Goal: Entertainment & Leisure: Consume media (video, audio)

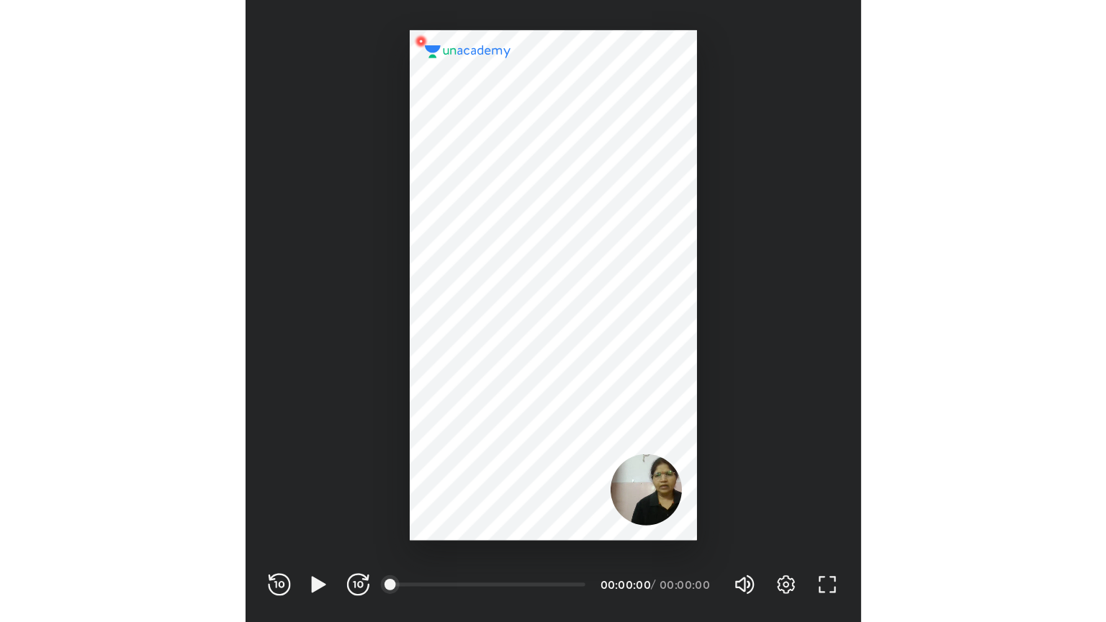
scroll to position [477, 472]
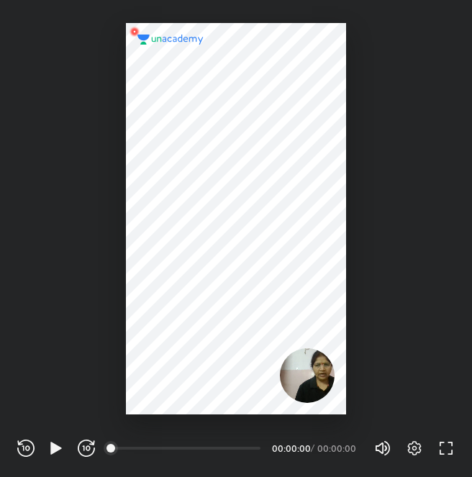
click at [181, 282] on div at bounding box center [236, 219] width 220 height 392
click at [452, 442] on icon "button" at bounding box center [450, 444] width 5 height 4
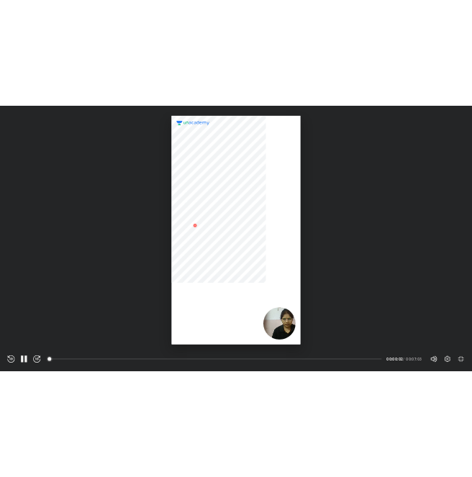
scroll to position [622, 1106]
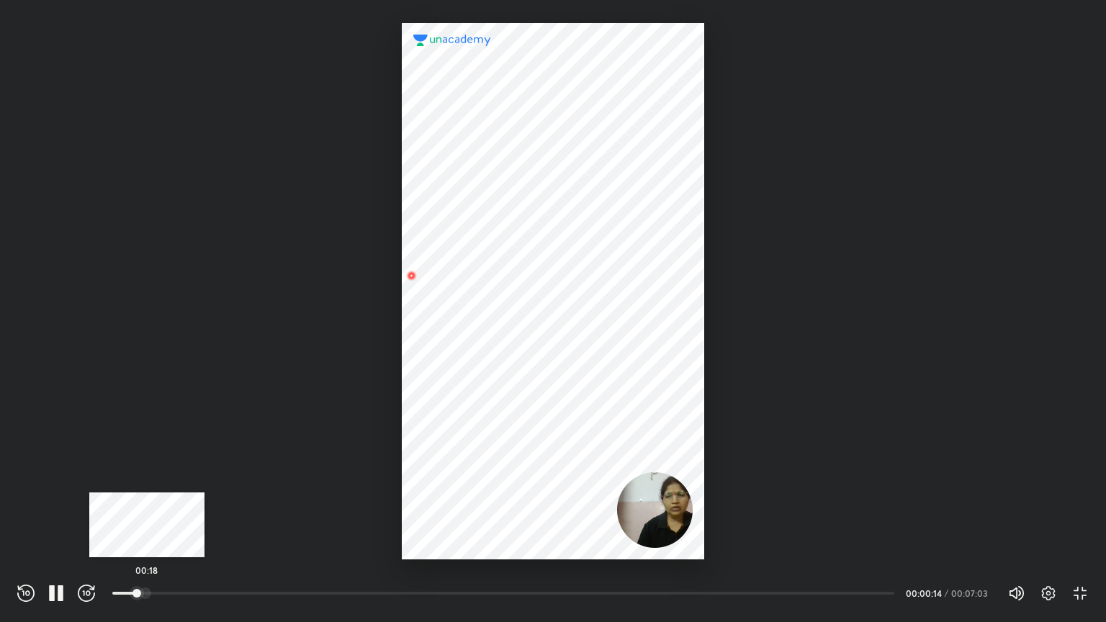
click at [147, 476] on div at bounding box center [146, 593] width 12 height 12
click at [155, 476] on div at bounding box center [154, 593] width 12 height 12
click at [171, 476] on div at bounding box center [169, 593] width 12 height 12
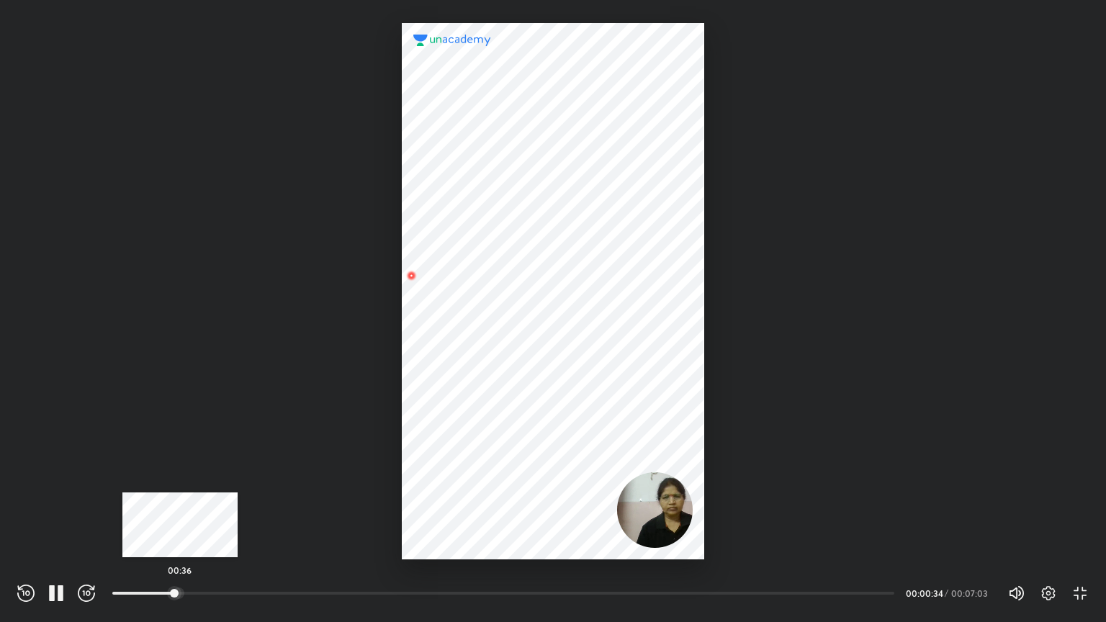
click at [180, 476] on div at bounding box center [179, 593] width 12 height 12
click at [190, 476] on div at bounding box center [189, 593] width 12 height 12
click at [195, 476] on div at bounding box center [194, 593] width 12 height 12
click at [200, 476] on div at bounding box center [199, 593] width 12 height 12
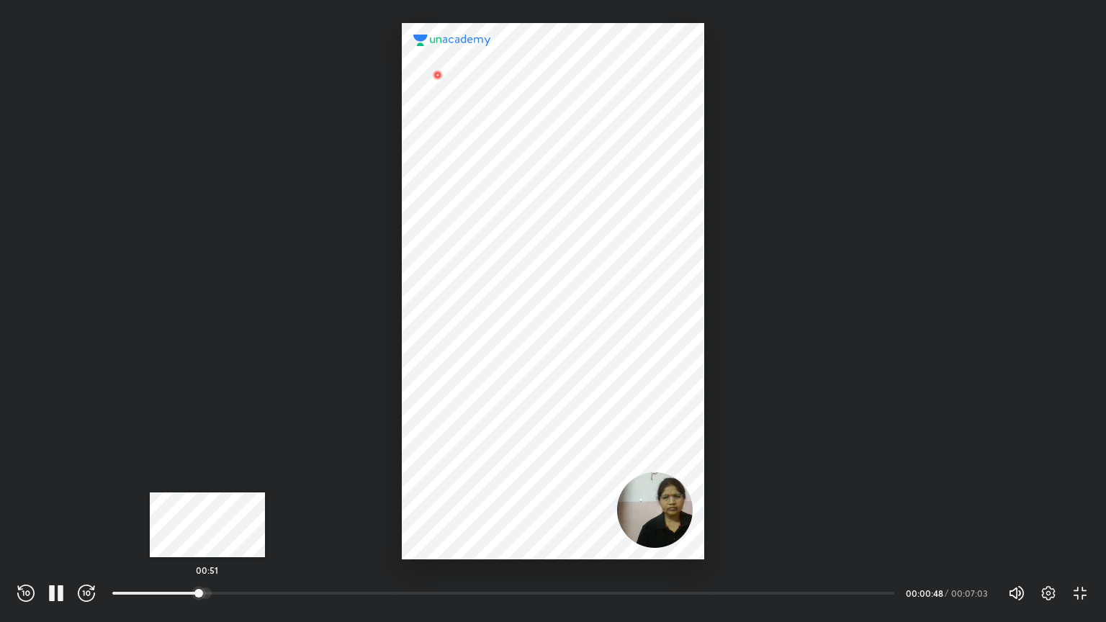
click at [207, 476] on div at bounding box center [206, 593] width 12 height 12
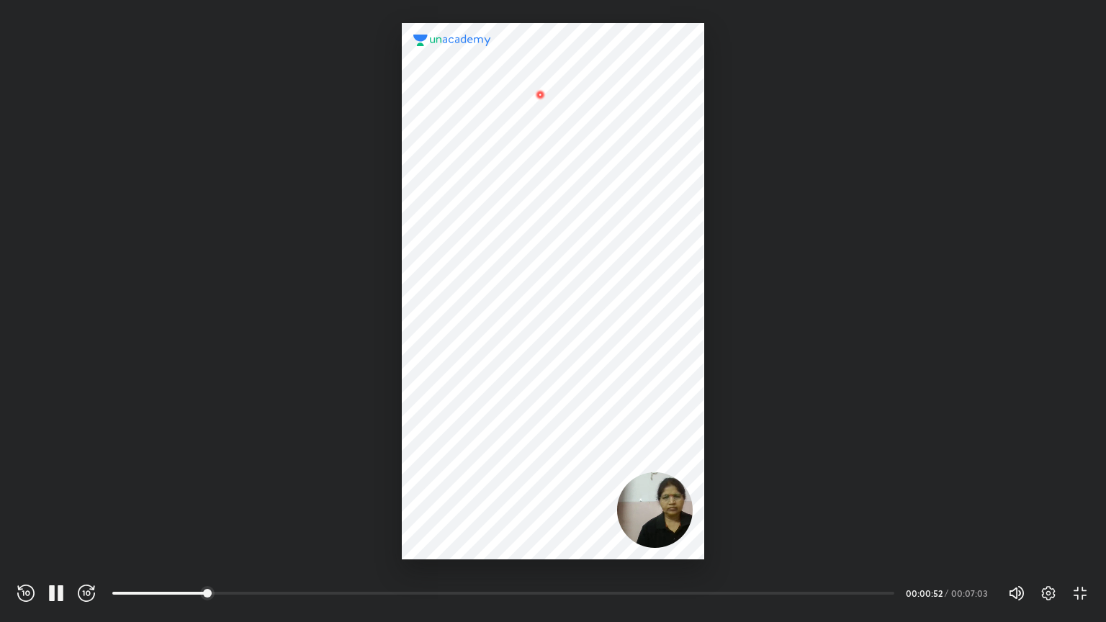
click at [380, 345] on div at bounding box center [553, 279] width 1106 height 559
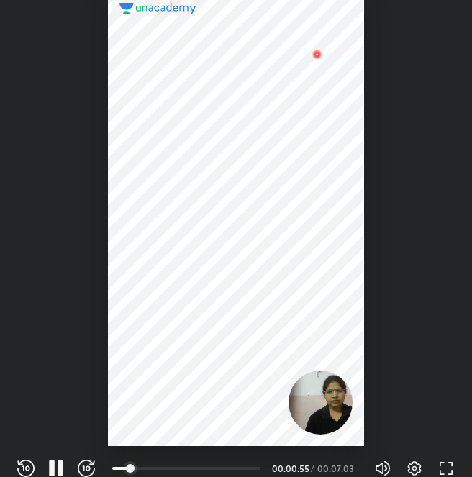
scroll to position [477, 472]
